Goal: Task Accomplishment & Management: Complete application form

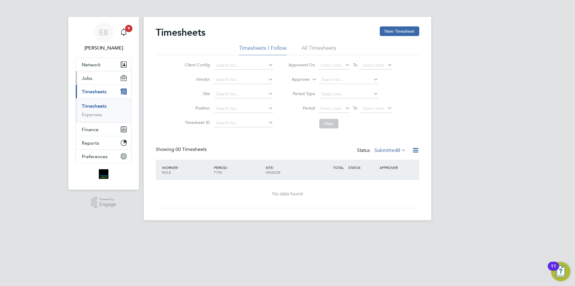
click at [96, 75] on button "Jobs" at bounding box center [104, 77] width 56 height 13
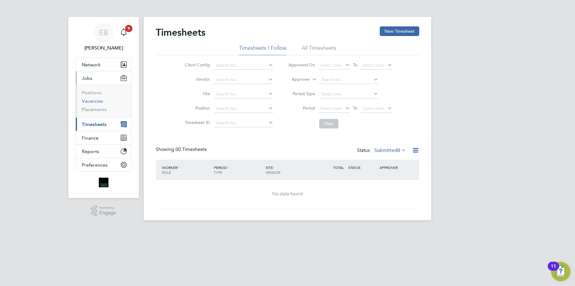
click at [100, 102] on link "Vacancies" at bounding box center [92, 101] width 21 height 6
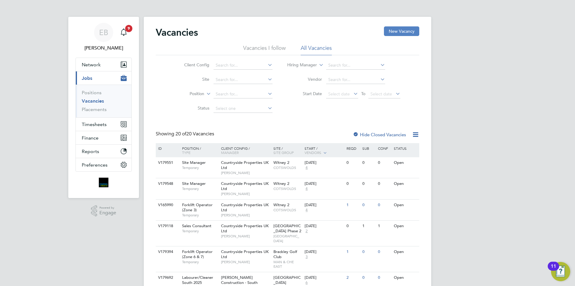
click at [395, 34] on button "New Vacancy" at bounding box center [401, 31] width 35 height 10
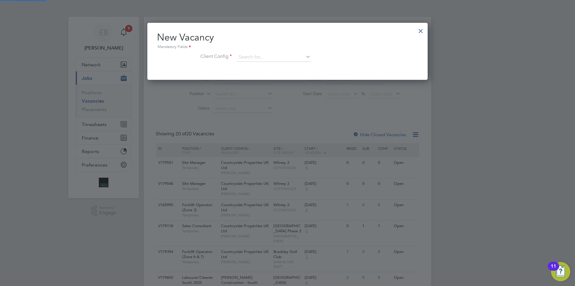
scroll to position [57, 281]
click at [258, 57] on input at bounding box center [274, 57] width 74 height 9
type input "v"
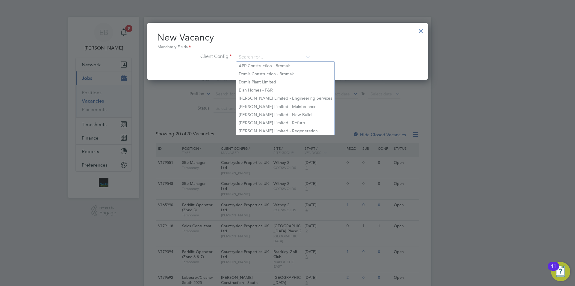
click at [419, 29] on div at bounding box center [421, 29] width 11 height 11
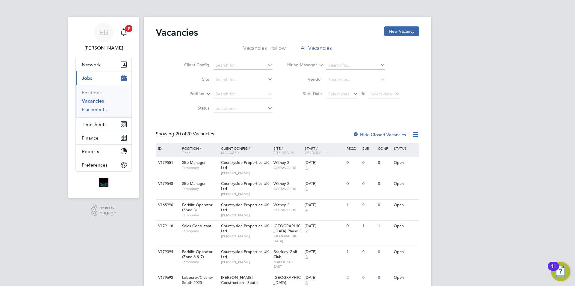
click at [90, 108] on link "Placements" at bounding box center [94, 109] width 25 height 6
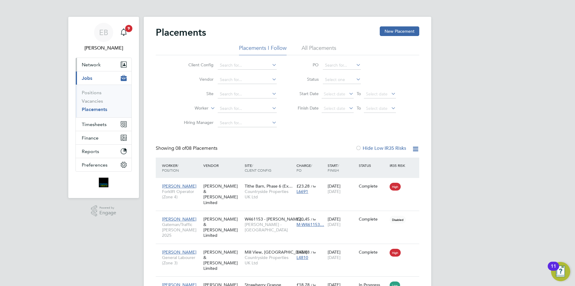
click at [98, 65] on span "Network" at bounding box center [91, 65] width 19 height 6
click at [327, 49] on li "All Placements" at bounding box center [319, 49] width 35 height 11
click at [102, 102] on link "Vacancies" at bounding box center [92, 101] width 21 height 6
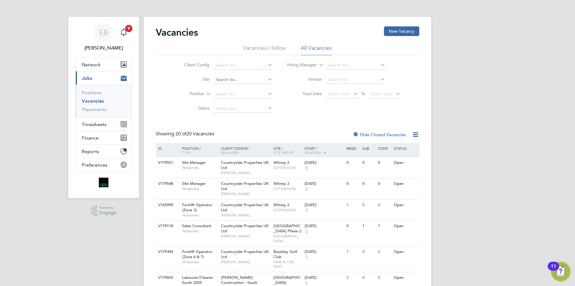
click at [231, 80] on input at bounding box center [243, 80] width 59 height 8
type input "hald"
click at [390, 135] on label "Hide Closed Vacancies" at bounding box center [379, 135] width 53 height 6
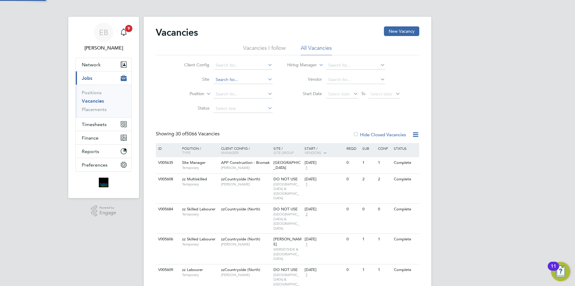
click at [248, 80] on input at bounding box center [243, 80] width 59 height 8
click at [247, 64] on input at bounding box center [243, 65] width 59 height 8
click at [229, 67] on input at bounding box center [243, 65] width 59 height 8
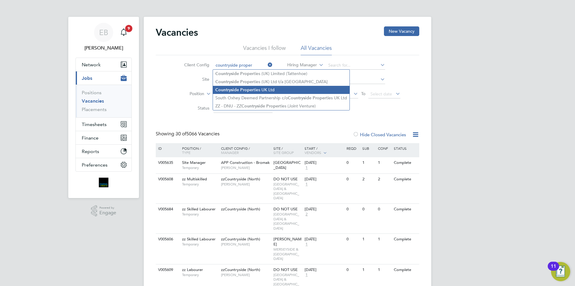
click at [252, 89] on b "Proper" at bounding box center [246, 89] width 13 height 5
type input "Countryside Properties UK Ltd"
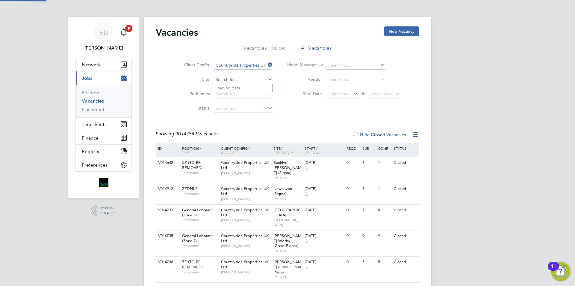
click at [240, 78] on input at bounding box center [243, 80] width 59 height 8
click at [241, 88] on li "Haldon Reach / Alphington" at bounding box center [243, 88] width 60 height 8
type input "Haldon Reach / Alphington"
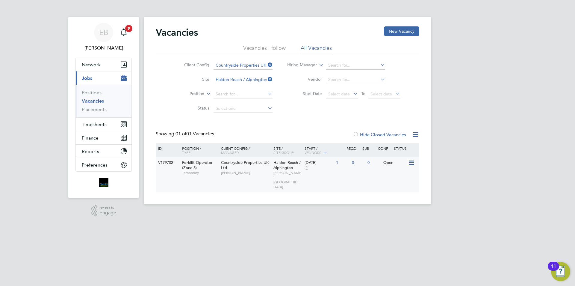
click at [411, 164] on icon at bounding box center [411, 162] width 6 height 7
click at [393, 161] on div "Open" at bounding box center [395, 162] width 26 height 11
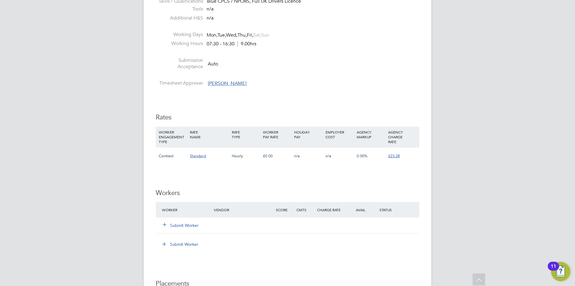
scroll to position [360, 0]
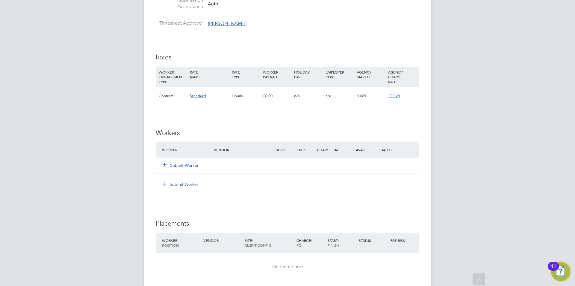
click at [188, 167] on button "Submit Worker" at bounding box center [181, 165] width 36 height 6
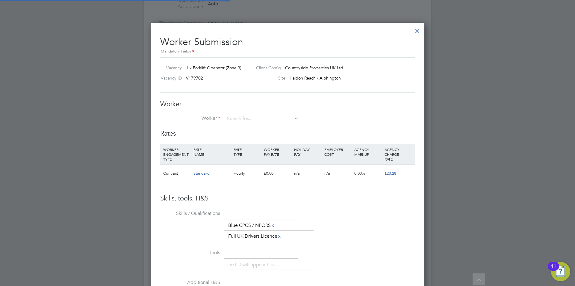
scroll to position [373, 274]
click at [183, 164] on div "Contract Standard Hourly £0.00 n/a n/a 0.00% £23.28" at bounding box center [287, 173] width 255 height 18
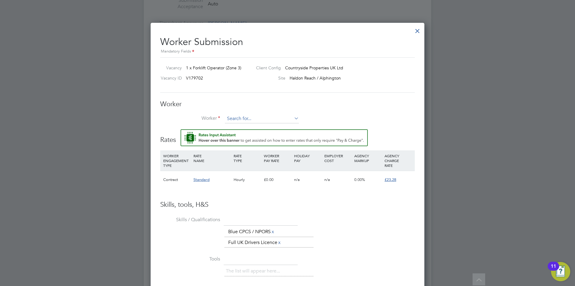
click at [244, 121] on input at bounding box center [262, 118] width 74 height 9
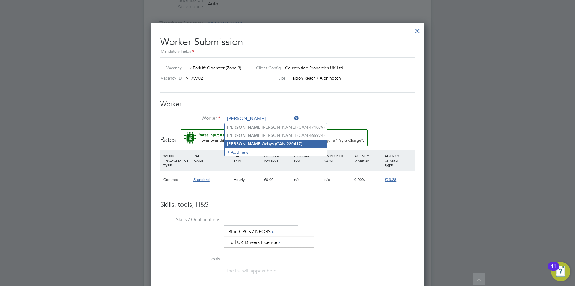
click at [249, 144] on li "Tomasz Gabys (CAN-220417)" at bounding box center [276, 144] width 102 height 8
type input "Tomasz Gabys (CAN-220417)"
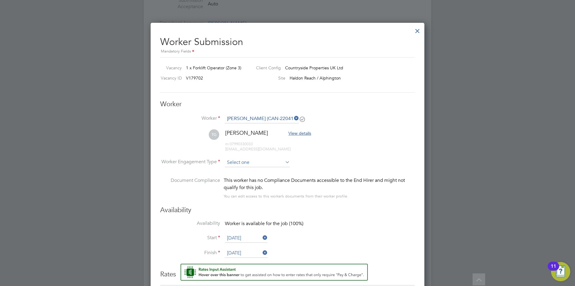
click at [244, 161] on input at bounding box center [257, 162] width 65 height 9
click at [243, 169] on li "Contract" at bounding box center [258, 171] width 66 height 8
type input "Contract"
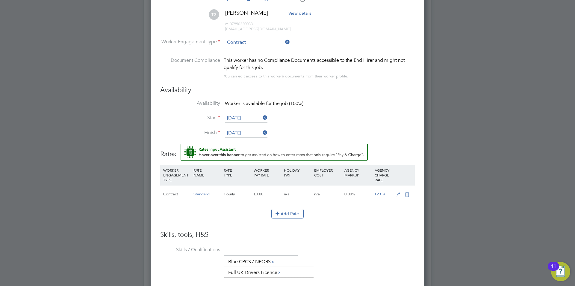
click at [255, 134] on input "[DATE]" at bounding box center [246, 133] width 43 height 9
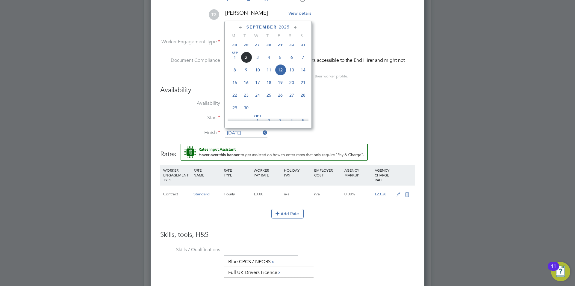
click at [289, 25] on span "2025" at bounding box center [284, 27] width 11 height 5
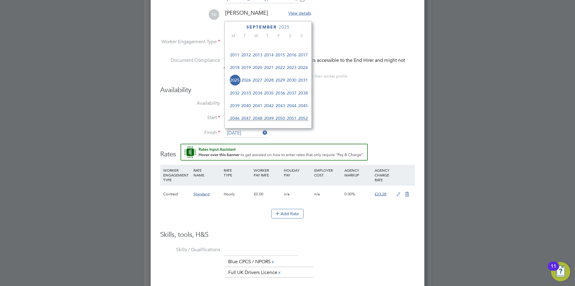
click at [258, 85] on span "2027" at bounding box center [257, 79] width 11 height 11
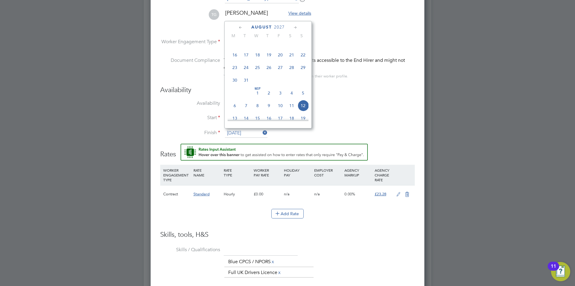
click at [298, 30] on icon at bounding box center [296, 27] width 6 height 7
click at [297, 29] on icon at bounding box center [296, 27] width 6 height 7
click at [259, 46] on span "Dec 1" at bounding box center [257, 39] width 11 height 11
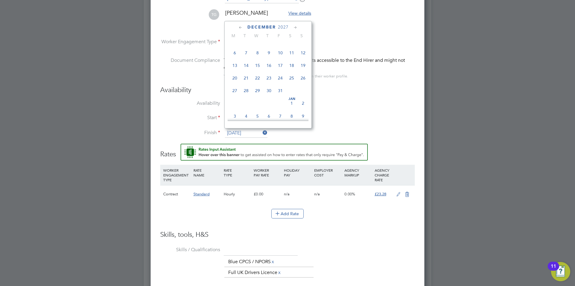
type input "01 Dec 2027"
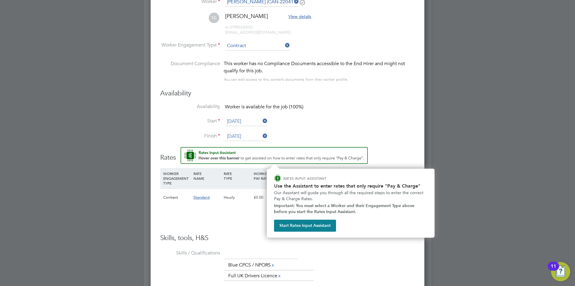
scroll to position [506, 0]
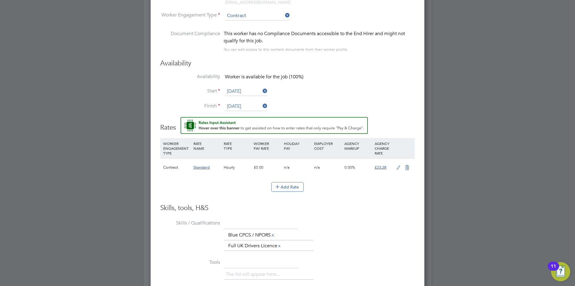
click at [259, 167] on div "£0.00" at bounding box center [267, 167] width 30 height 17
click at [396, 167] on icon at bounding box center [398, 167] width 7 height 5
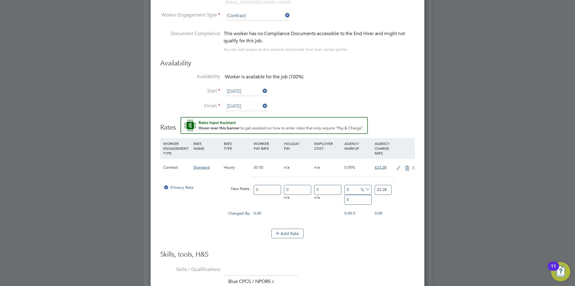
scroll to position [566, 274]
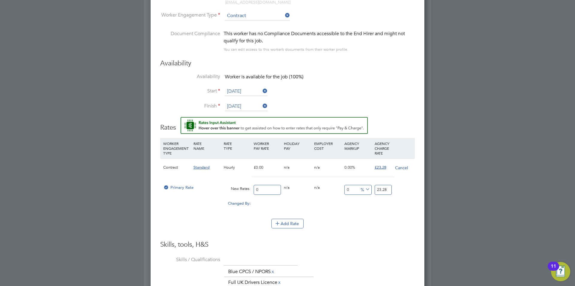
click at [273, 189] on input "0" at bounding box center [267, 190] width 27 height 10
drag, startPoint x: 273, startPoint y: 189, endPoint x: 241, endPoint y: 190, distance: 32.7
click at [241, 190] on div "Primary Rate New Rates: 0 0 n/a 0 n/a 0 0 % 23.28" at bounding box center [287, 190] width 255 height 16
type input "2"
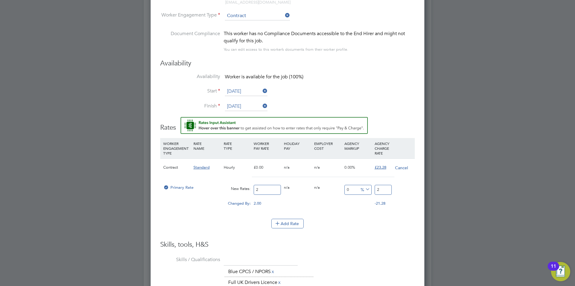
type input "20"
type input "20.5"
type input "20.50"
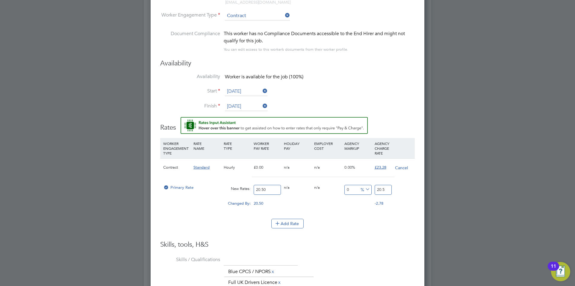
click at [309, 218] on li "WORKER ENGAGEMENT TYPE RATE NAME RATE TYPE WORKER PAY RATE HOLIDAY PAY EMPLOYER…" at bounding box center [287, 178] width 255 height 81
click at [298, 223] on button "Add Rate" at bounding box center [287, 223] width 32 height 10
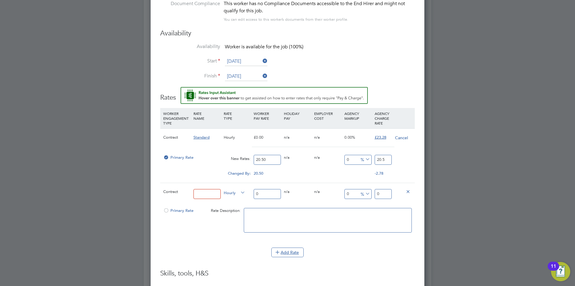
scroll to position [566, 0]
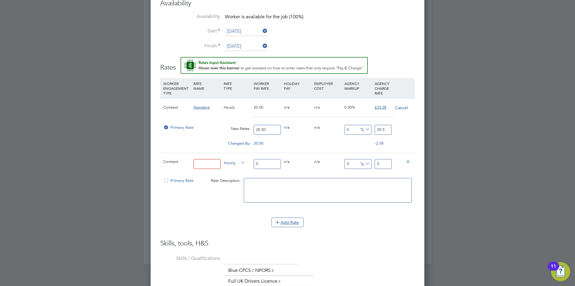
click at [410, 160] on icon at bounding box center [408, 161] width 4 height 4
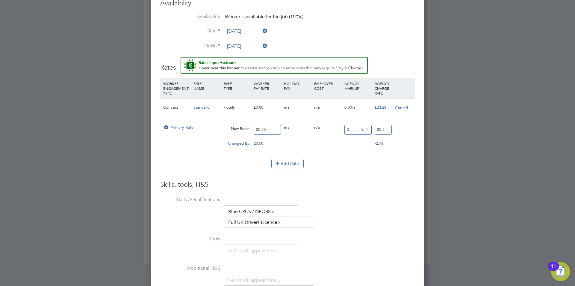
click at [344, 166] on div "Add Rate" at bounding box center [287, 164] width 255 height 10
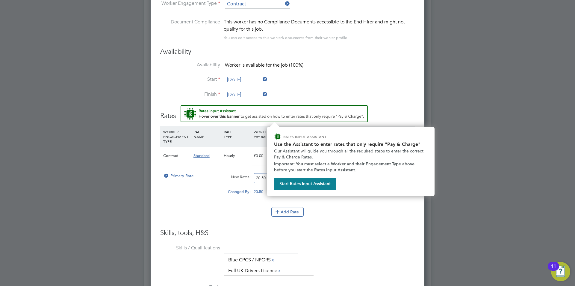
scroll to position [548, 0]
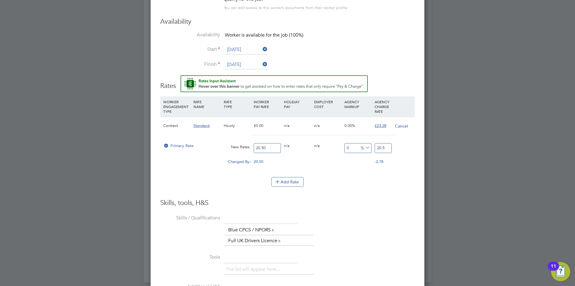
click at [349, 185] on div "Add Rate" at bounding box center [287, 182] width 255 height 10
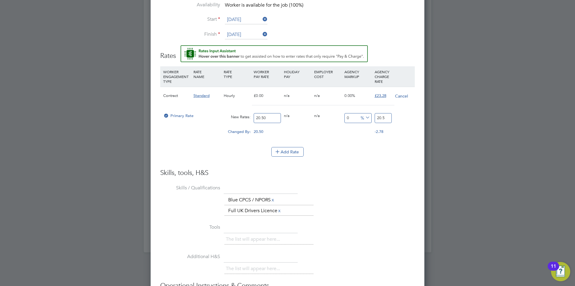
scroll to position [662, 0]
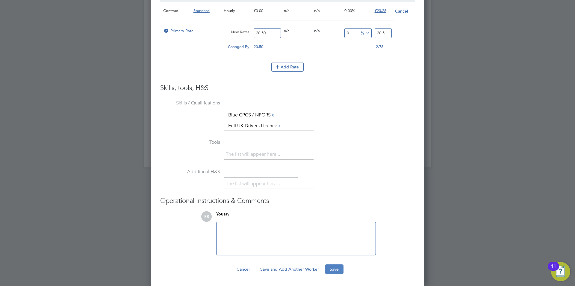
click at [336, 269] on button "Save" at bounding box center [334, 269] width 19 height 10
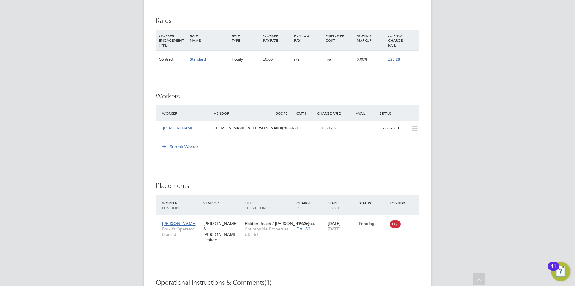
scroll to position [366, 0]
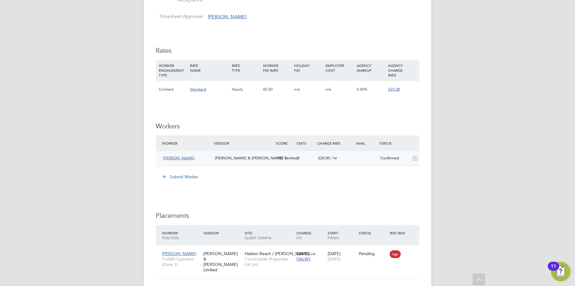
click at [412, 157] on icon at bounding box center [414, 158] width 7 height 5
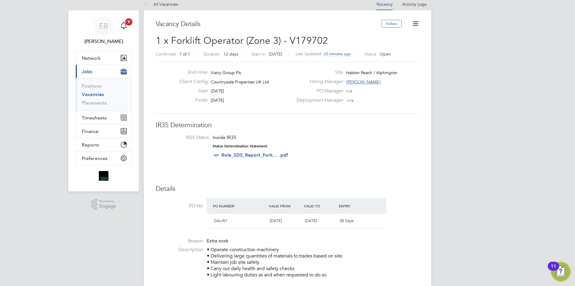
scroll to position [0, 0]
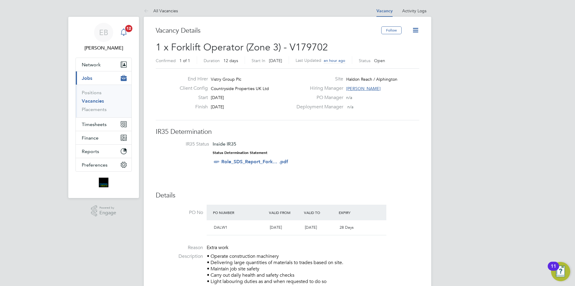
click at [128, 32] on app-alerts-badge "12" at bounding box center [129, 28] width 8 height 8
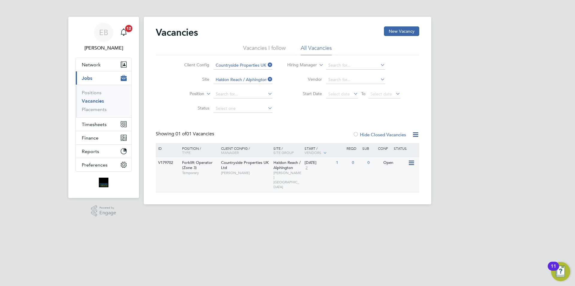
click at [394, 163] on div "Open" at bounding box center [395, 162] width 26 height 11
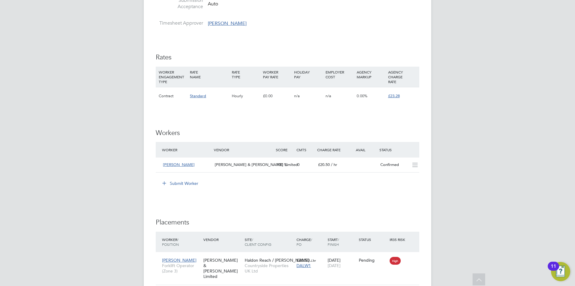
scroll to position [390, 0]
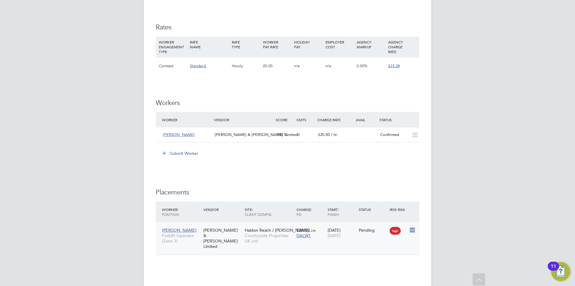
click at [411, 230] on icon at bounding box center [412, 229] width 6 height 7
click at [380, 267] on li "Start" at bounding box center [394, 266] width 43 height 8
type input "James Barnard"
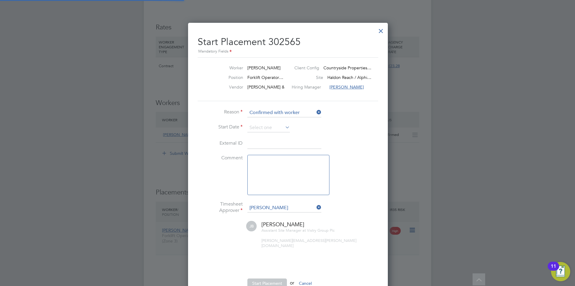
scroll to position [6, 74]
click at [284, 128] on icon at bounding box center [284, 127] width 0 height 8
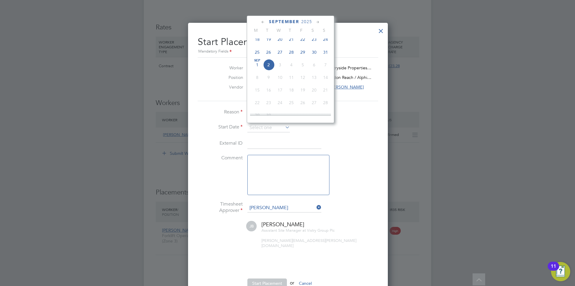
click at [256, 62] on span "Sep" at bounding box center [257, 60] width 11 height 3
type input "[DATE]"
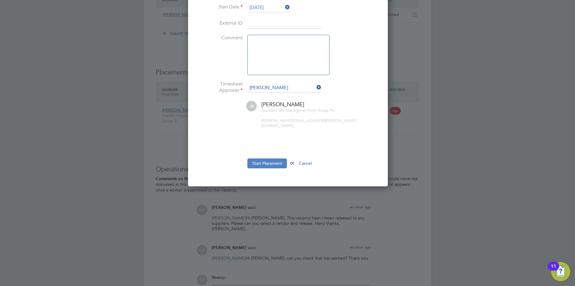
click at [279, 159] on button "Start Placement" at bounding box center [267, 163] width 40 height 10
